Goal: Check status

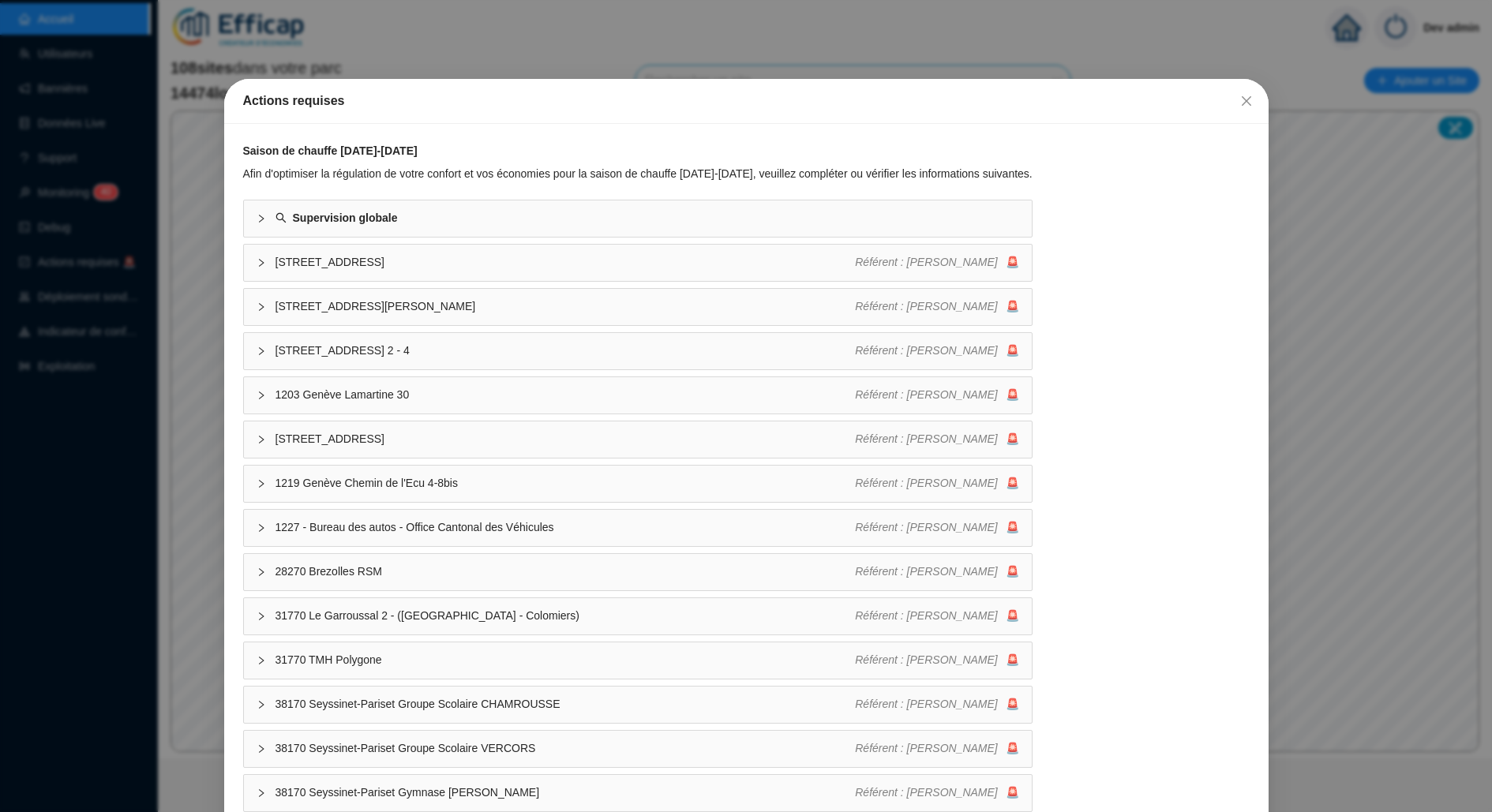
click at [148, 415] on div "Actions requises Saison de chauffe [DATE]-[DATE] Afin d'optimiser la régulation…" at bounding box center [746, 406] width 1492 height 812
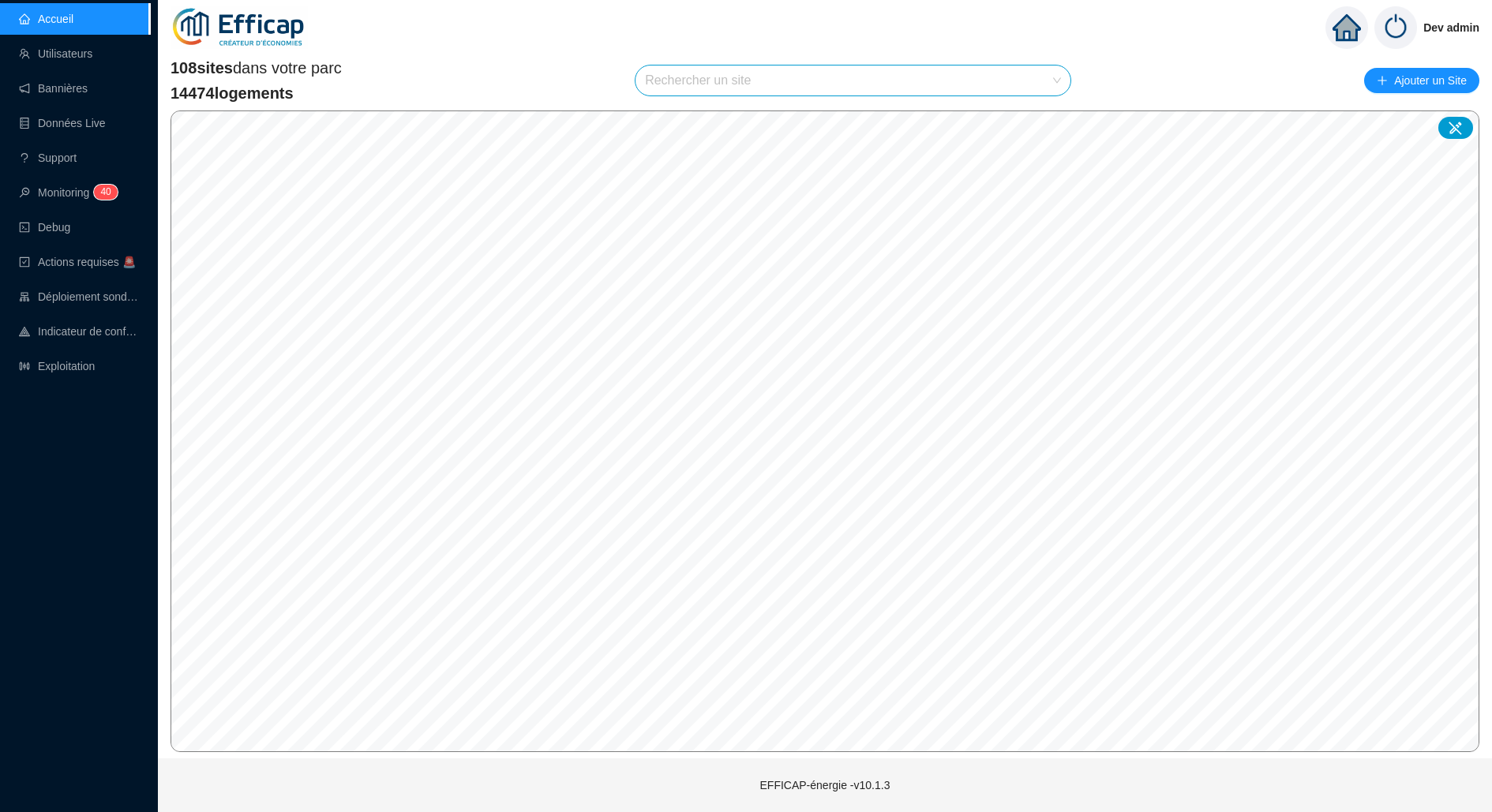
click at [782, 67] on input "search" at bounding box center [846, 81] width 402 height 30
type input "méri"
click at [1046, 118] on icon at bounding box center [1042, 118] width 11 height 10
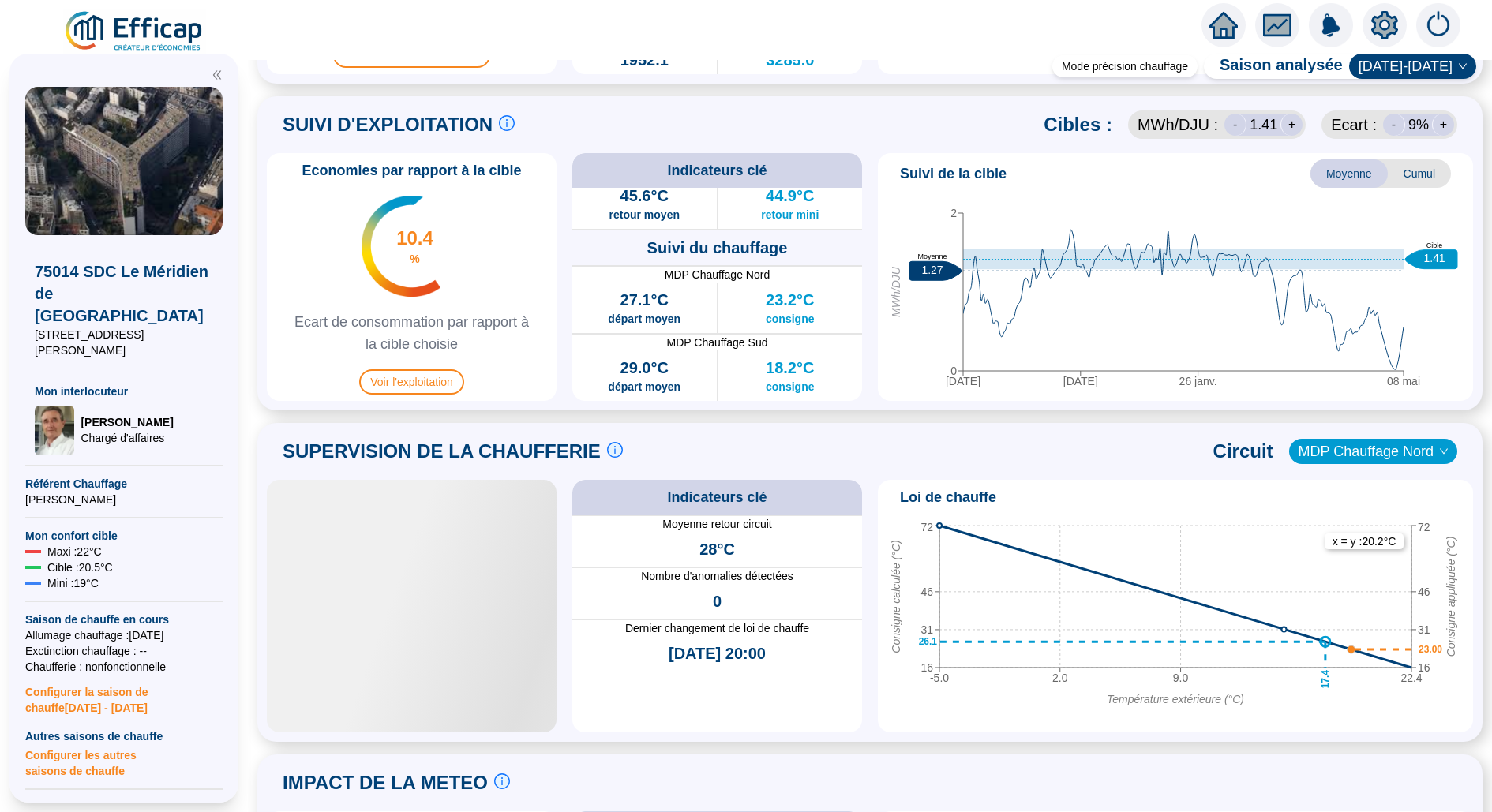
scroll to position [750, 0]
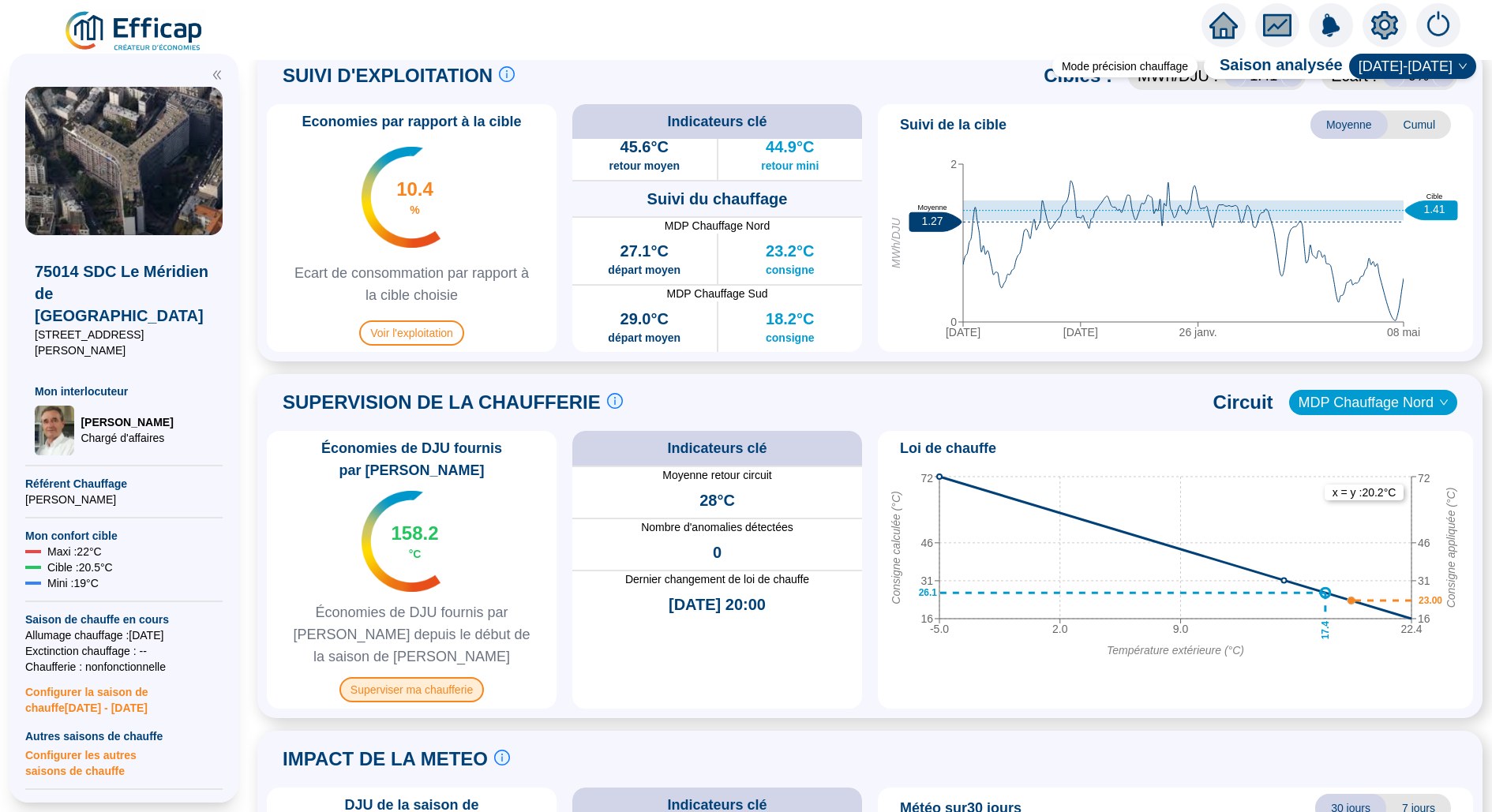
click at [431, 679] on span "Superviser ma chaufferie" at bounding box center [412, 690] width 145 height 25
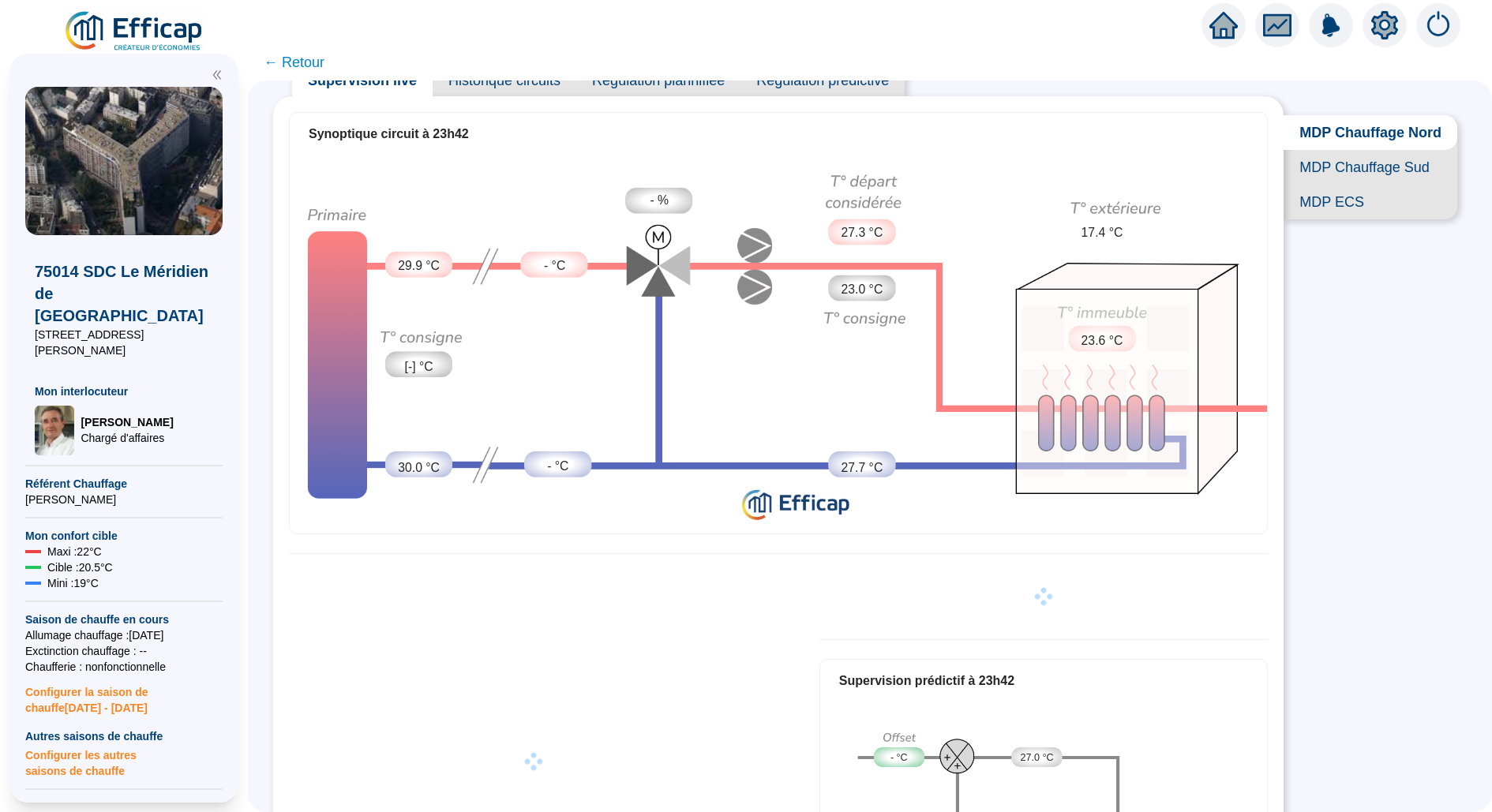
scroll to position [214, 0]
